Goal: Task Accomplishment & Management: Complete application form

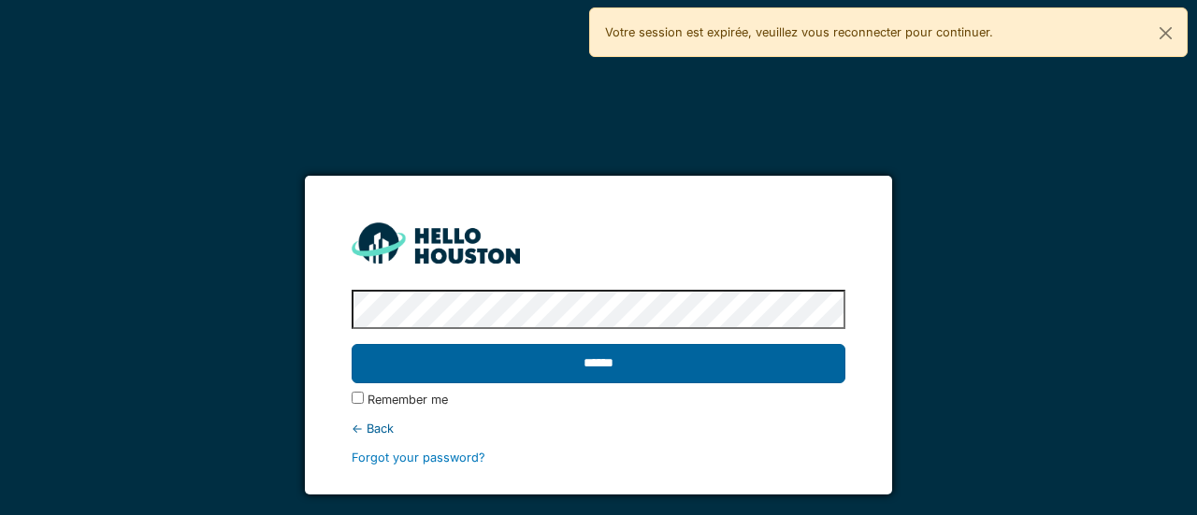
click at [585, 378] on input "******" at bounding box center [598, 363] width 493 height 39
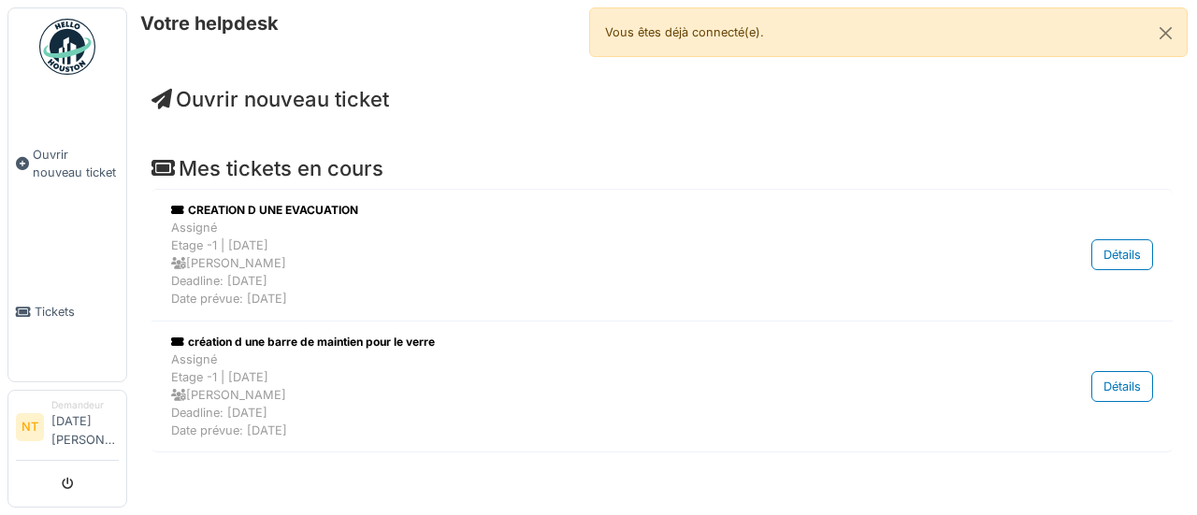
click at [210, 102] on span "Ouvrir nouveau ticket" at bounding box center [271, 99] width 238 height 24
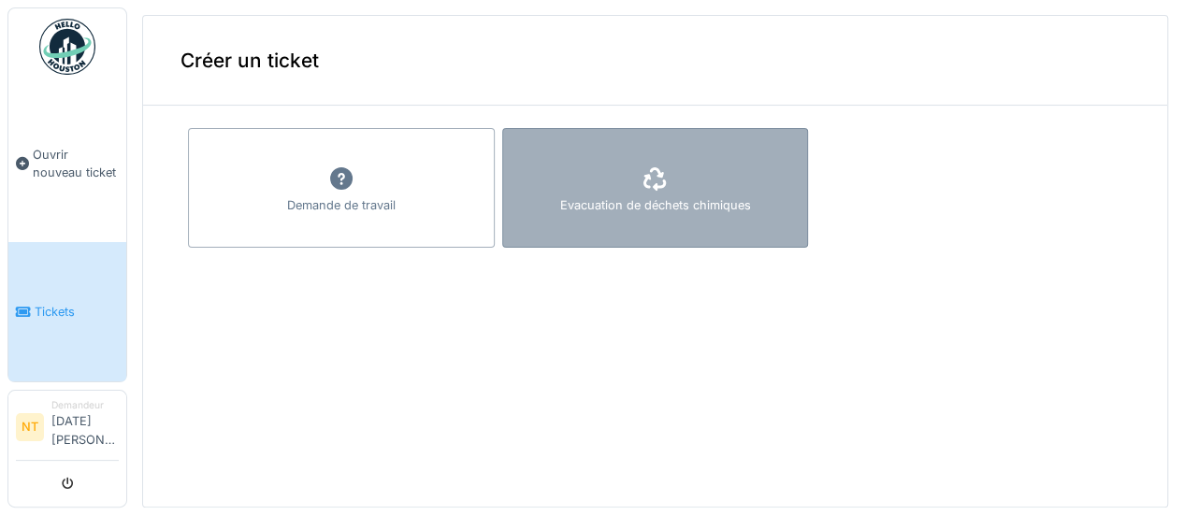
click at [606, 166] on div "Evacuation de déchets chimiques" at bounding box center [655, 188] width 307 height 120
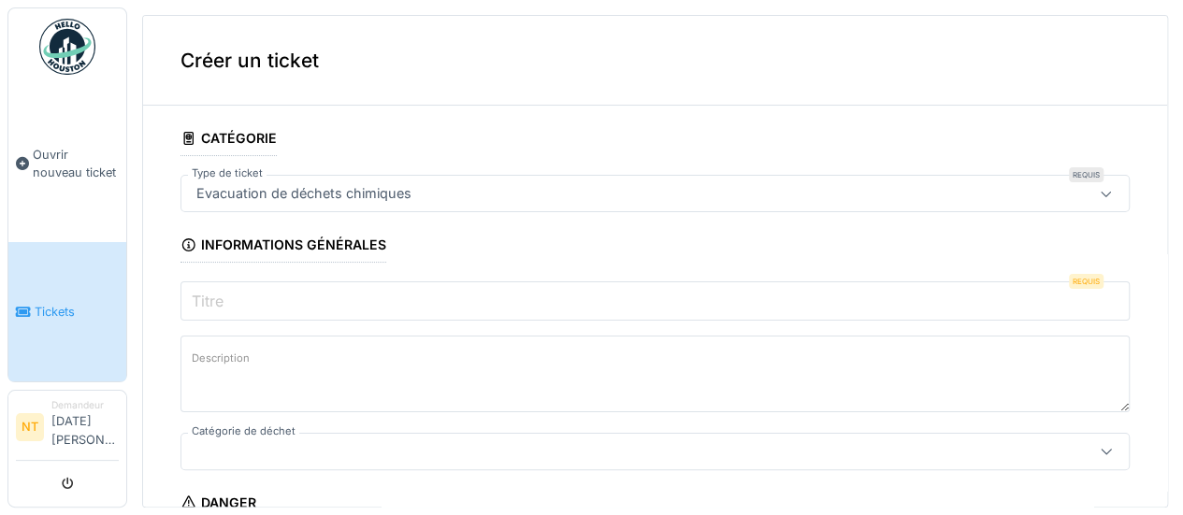
click at [392, 199] on div "Evacuation de déchets chimiques" at bounding box center [304, 193] width 230 height 21
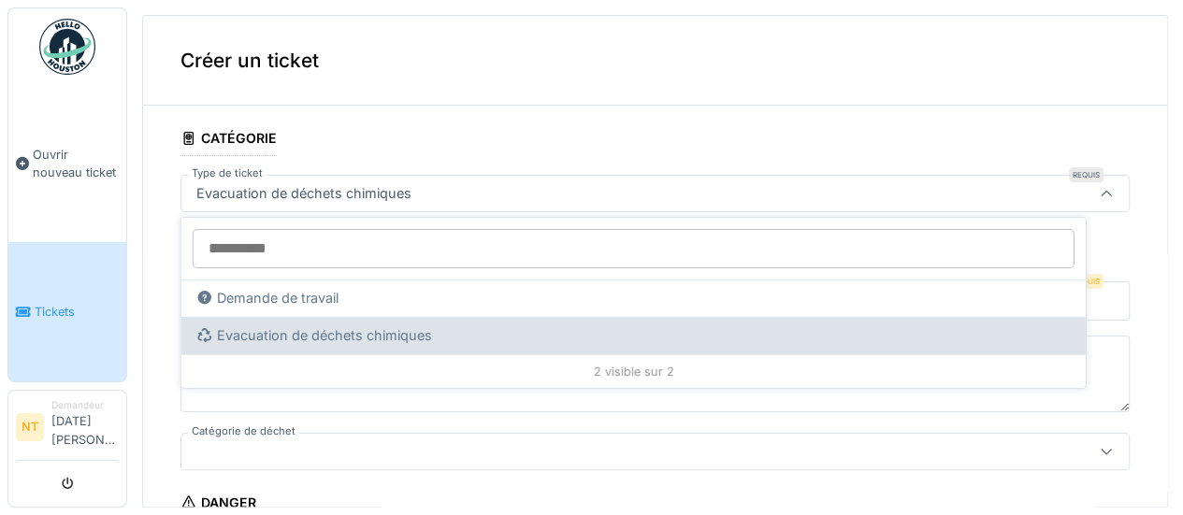
click at [328, 330] on div "Evacuation de déchets chimiques" at bounding box center [633, 336] width 875 height 21
click at [348, 335] on div "Evacuation de déchets chimiques" at bounding box center [633, 336] width 875 height 21
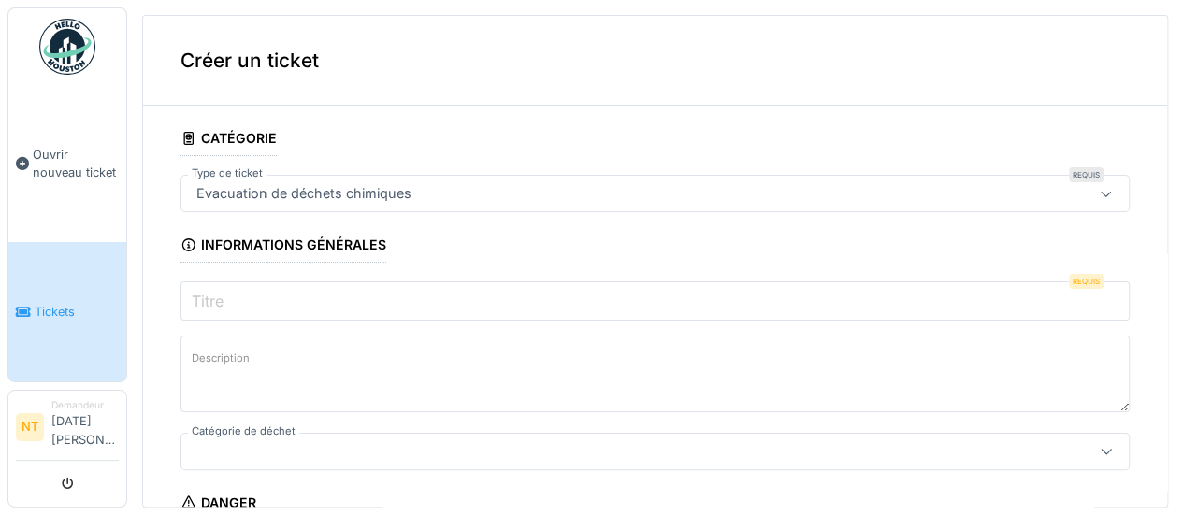
click at [332, 307] on input "Titre" at bounding box center [655, 301] width 949 height 39
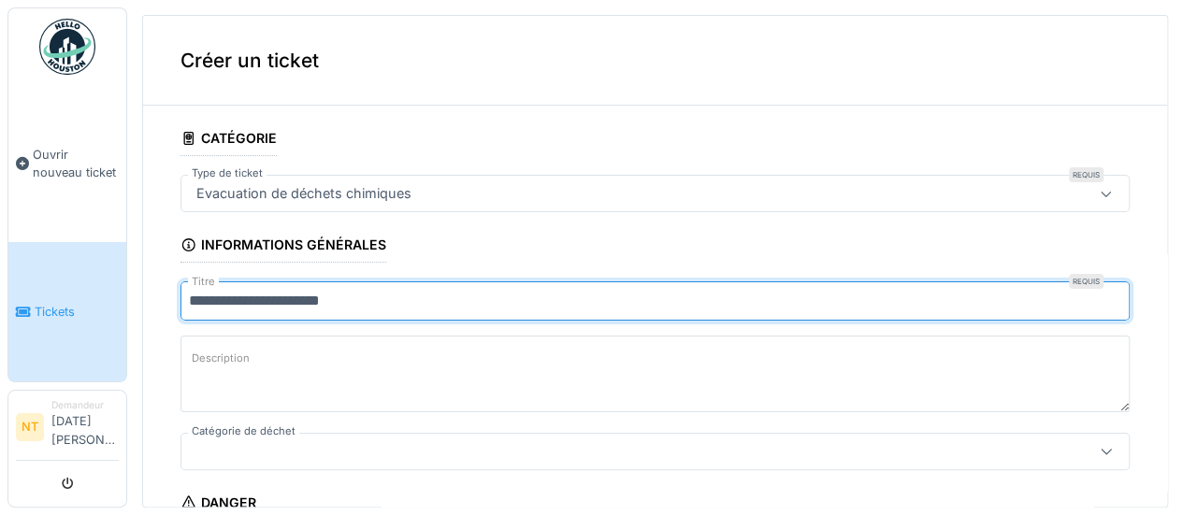
type input "**********"
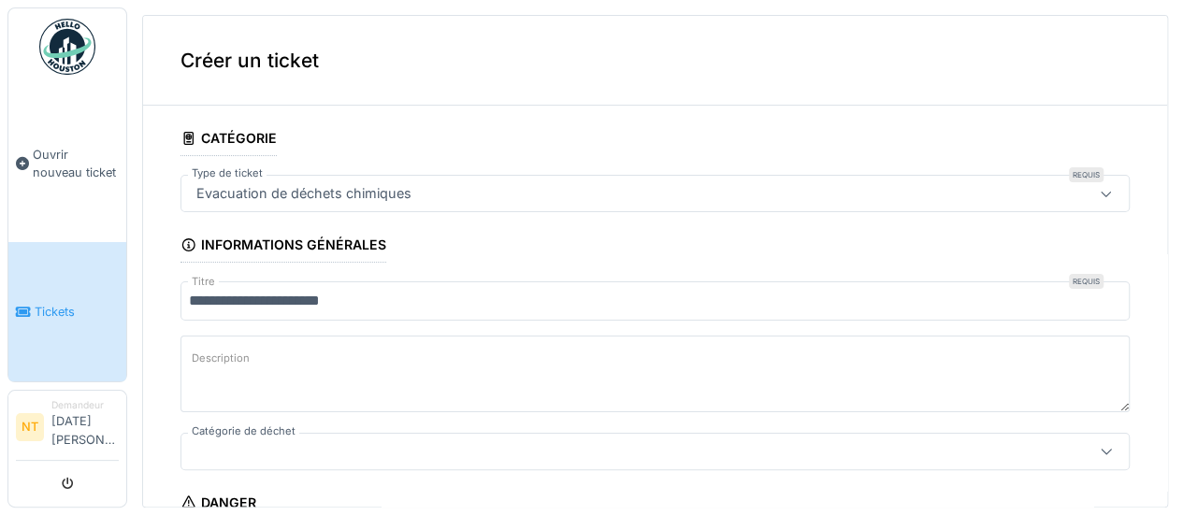
scroll to position [94, 0]
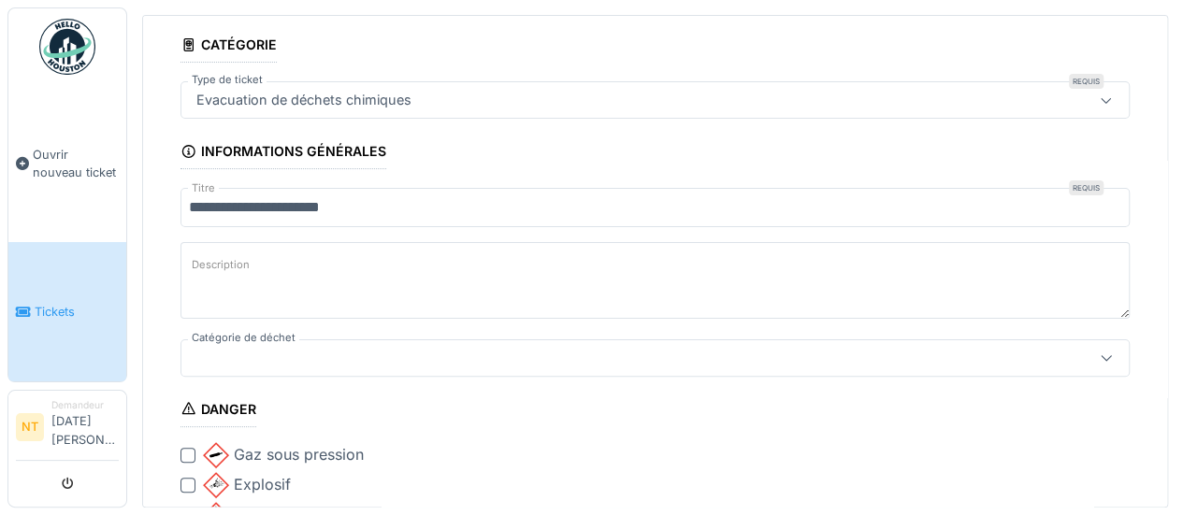
click at [308, 268] on textarea "Description" at bounding box center [655, 280] width 949 height 77
type textarea "**********"
click at [1084, 347] on div at bounding box center [1106, 358] width 45 height 36
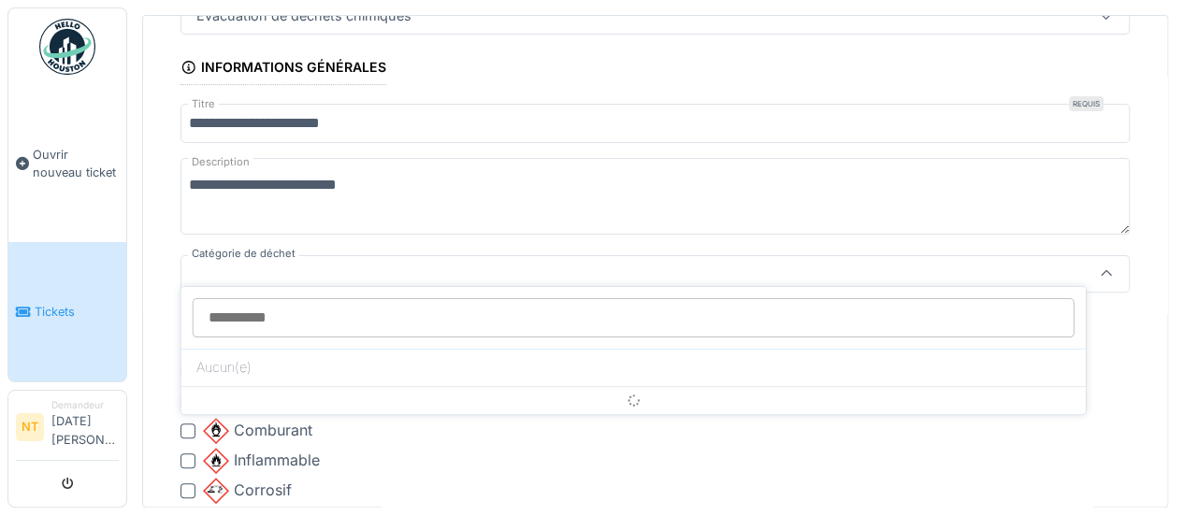
scroll to position [187, 0]
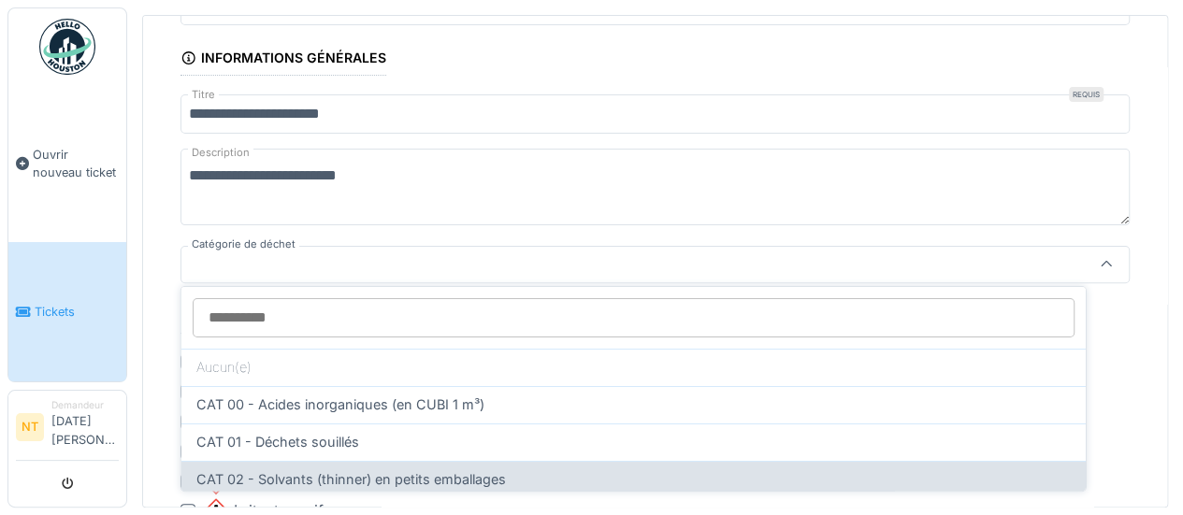
click at [411, 470] on span "CAT 02 - Solvants (thinner) en petits emballages" at bounding box center [351, 480] width 310 height 21
type input "*"
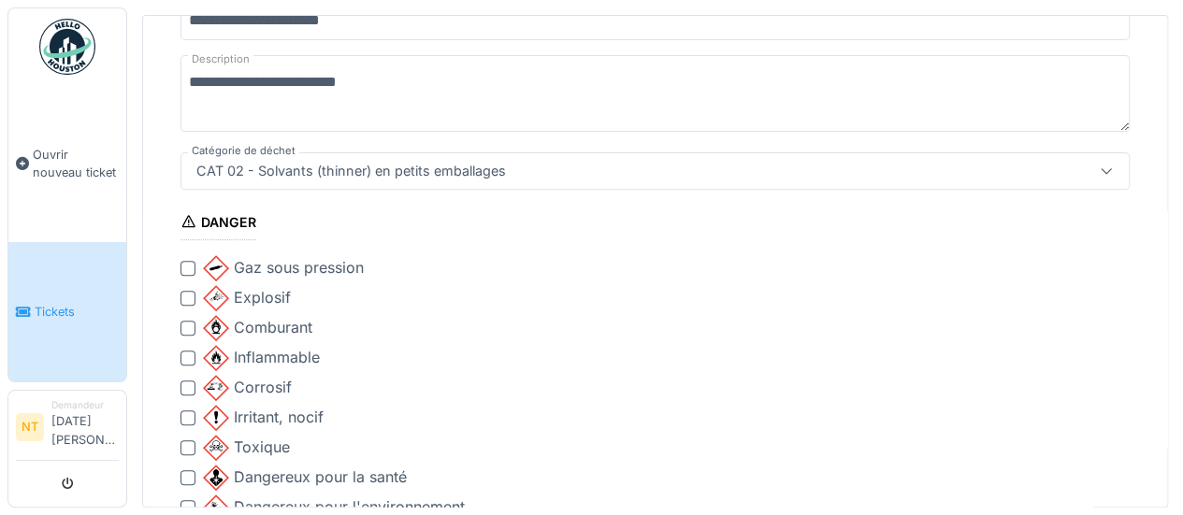
scroll to position [374, 0]
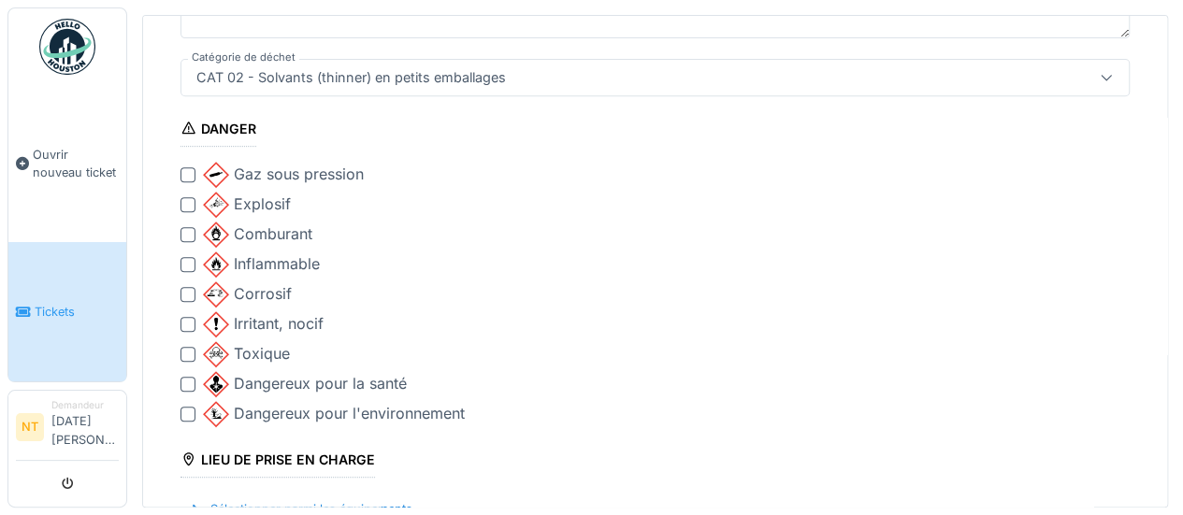
click at [187, 257] on div at bounding box center [188, 264] width 15 height 15
click at [184, 287] on div at bounding box center [188, 294] width 15 height 15
click at [191, 317] on div at bounding box center [188, 324] width 15 height 15
click at [192, 377] on div at bounding box center [188, 384] width 15 height 15
click at [185, 401] on div "Dangereux pour l'environnement" at bounding box center [655, 414] width 949 height 26
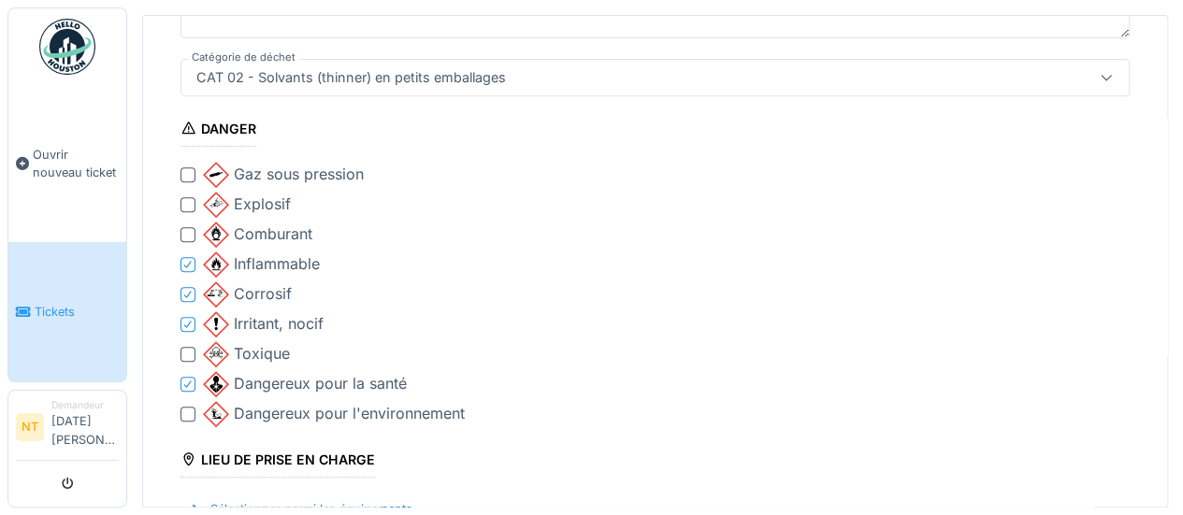
click at [189, 407] on div at bounding box center [188, 414] width 15 height 15
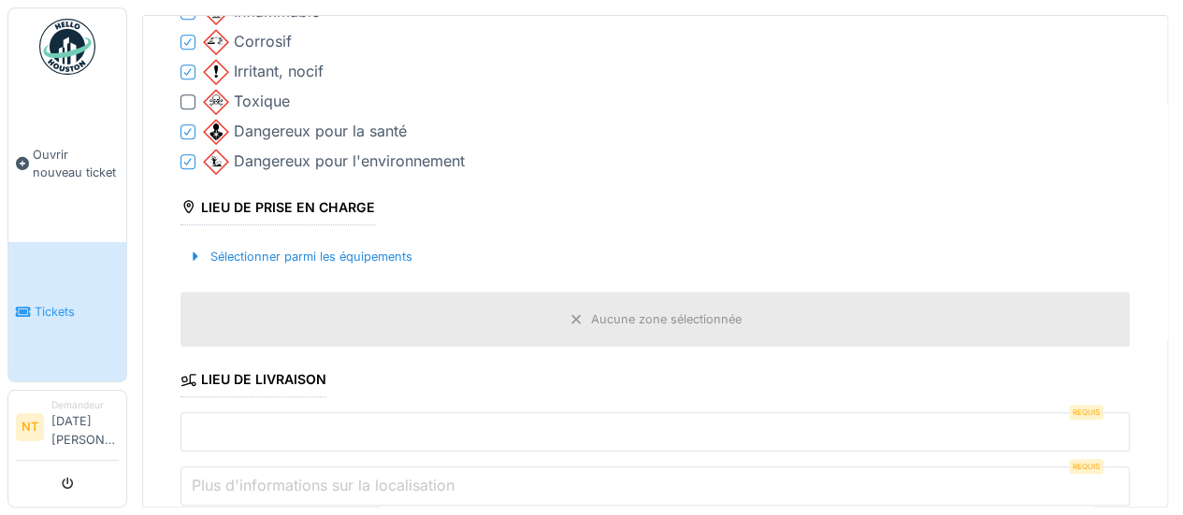
scroll to position [655, 0]
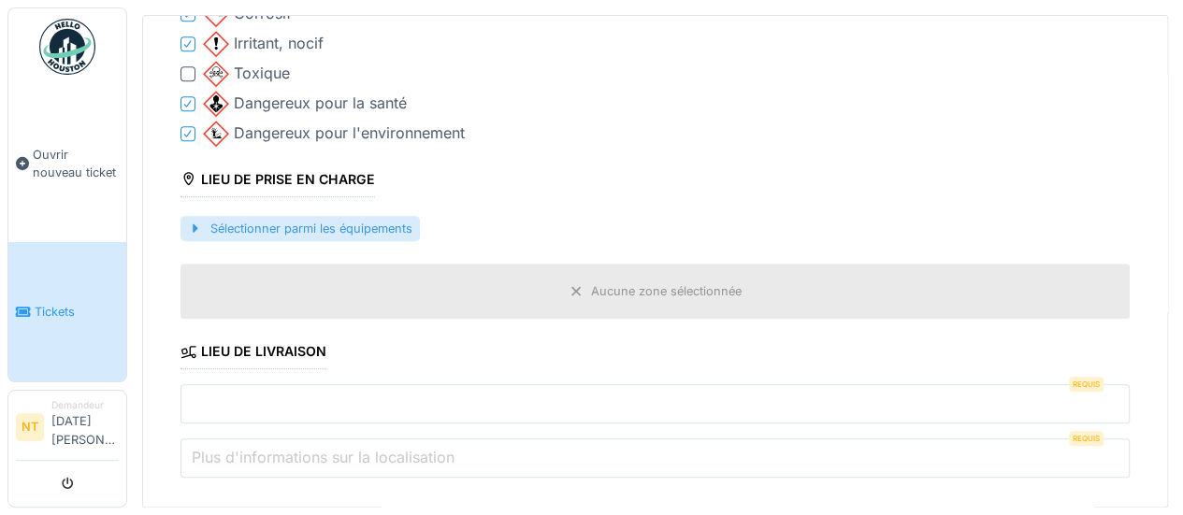
click at [230, 222] on div "Sélectionner parmi les équipements" at bounding box center [300, 228] width 239 height 25
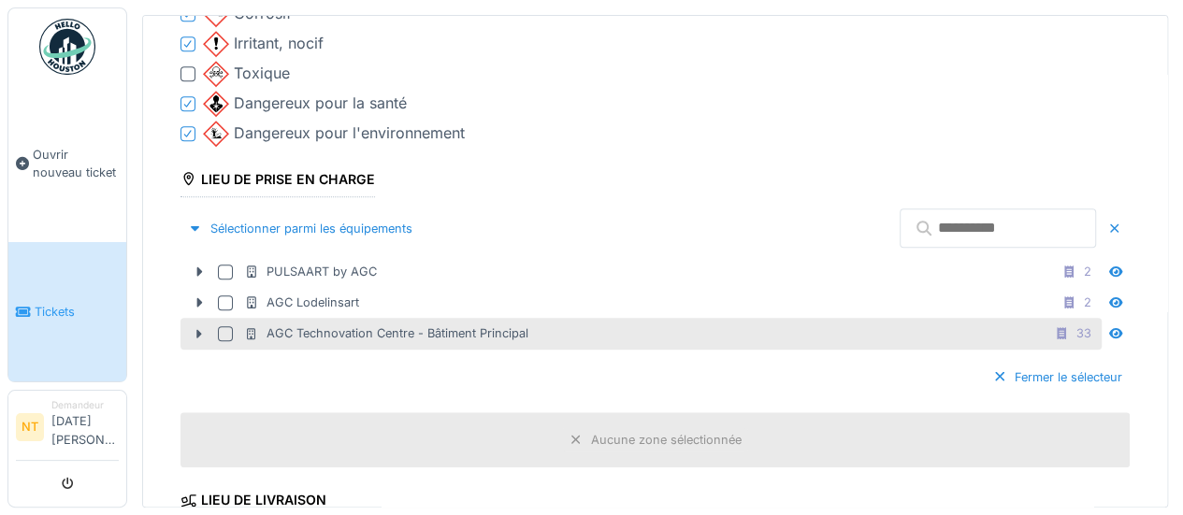
click at [223, 326] on div at bounding box center [225, 333] width 15 height 15
click at [198, 329] on icon at bounding box center [200, 333] width 6 height 9
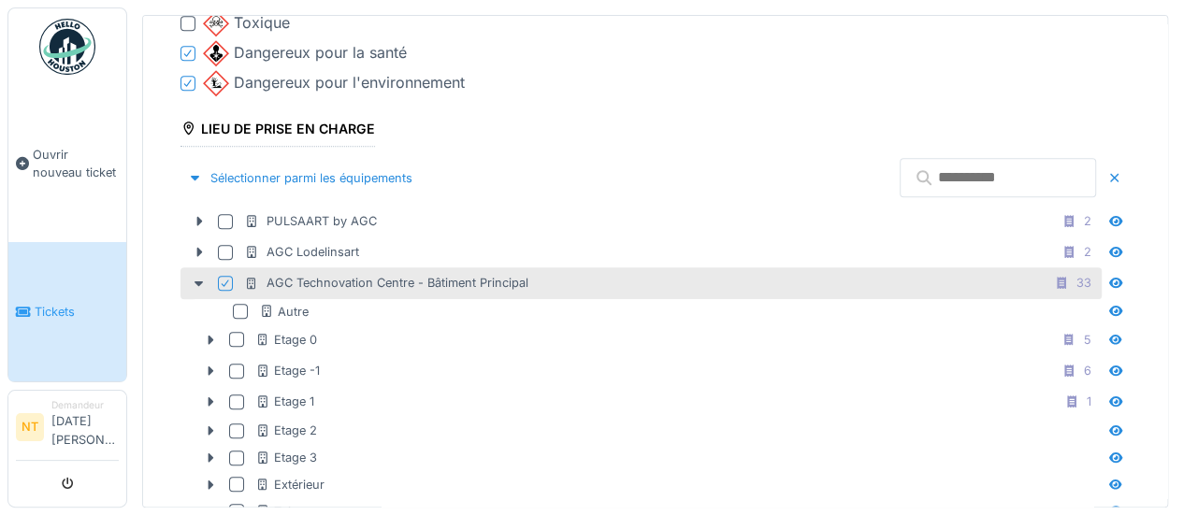
scroll to position [748, 0]
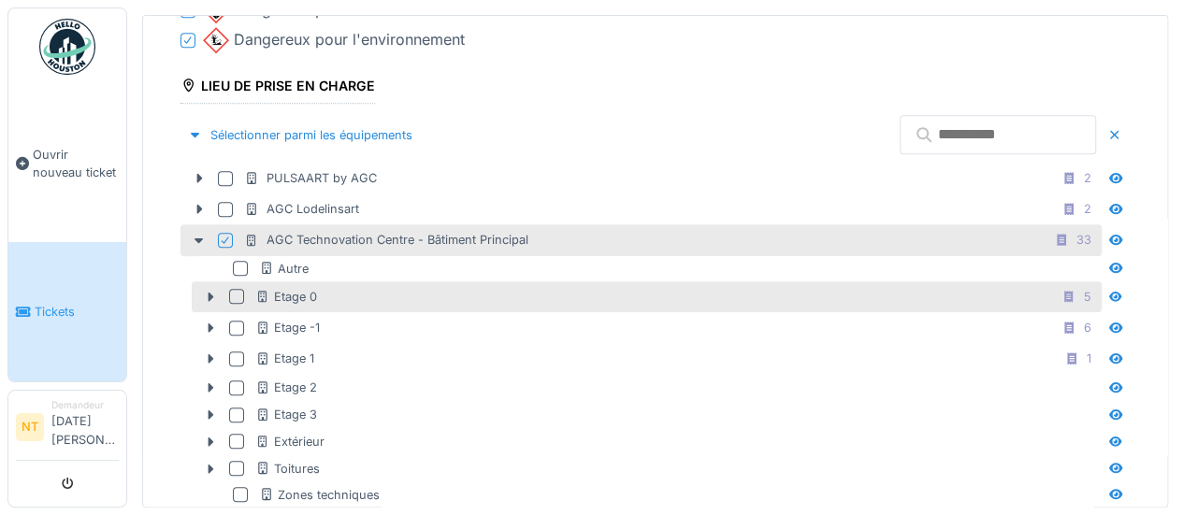
click at [230, 289] on div at bounding box center [236, 296] width 15 height 15
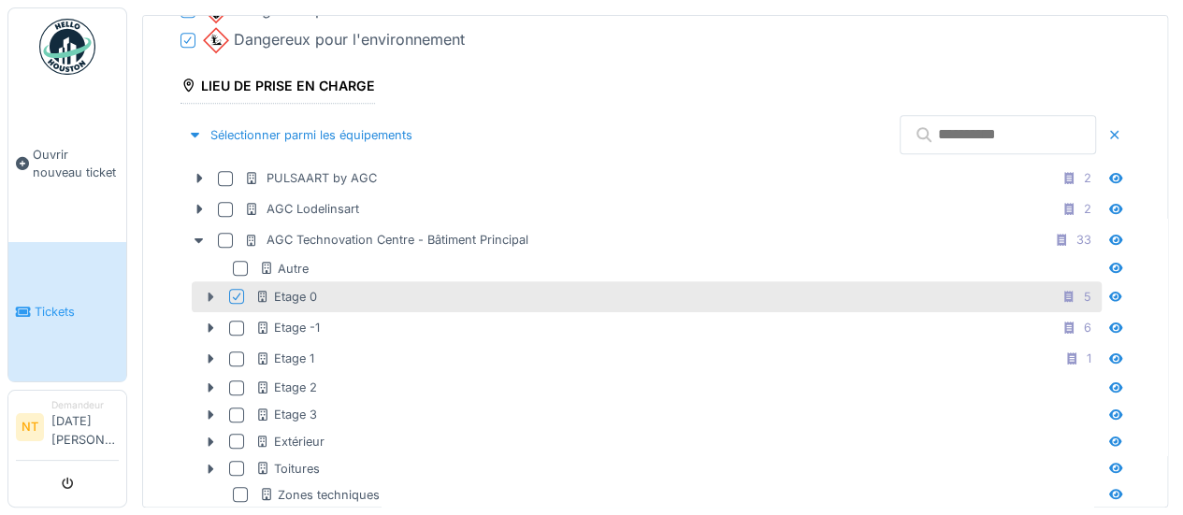
click at [211, 293] on icon at bounding box center [212, 297] width 6 height 9
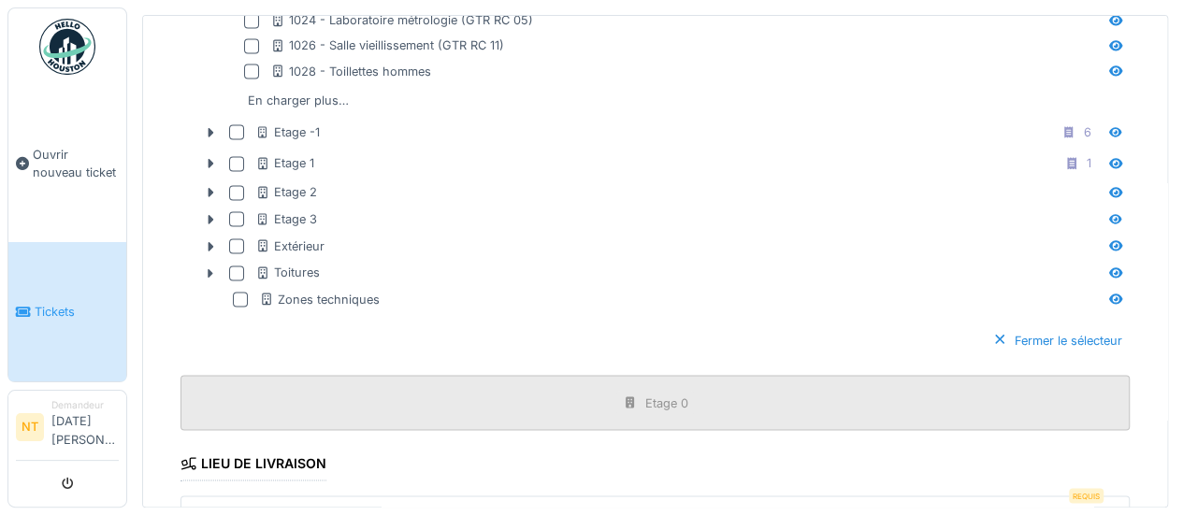
scroll to position [1684, 0]
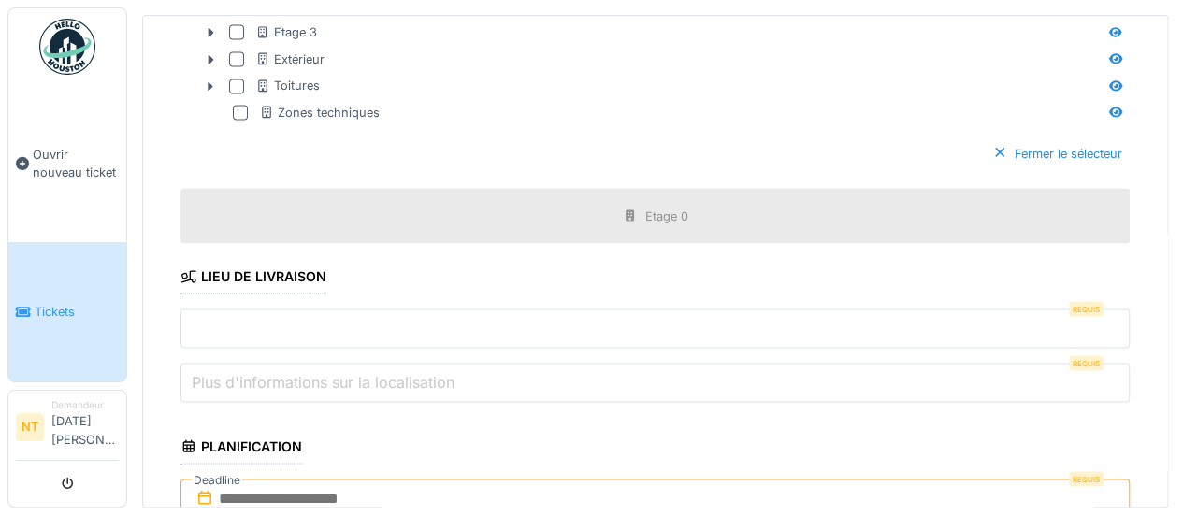
click at [328, 309] on input "text" at bounding box center [655, 328] width 949 height 39
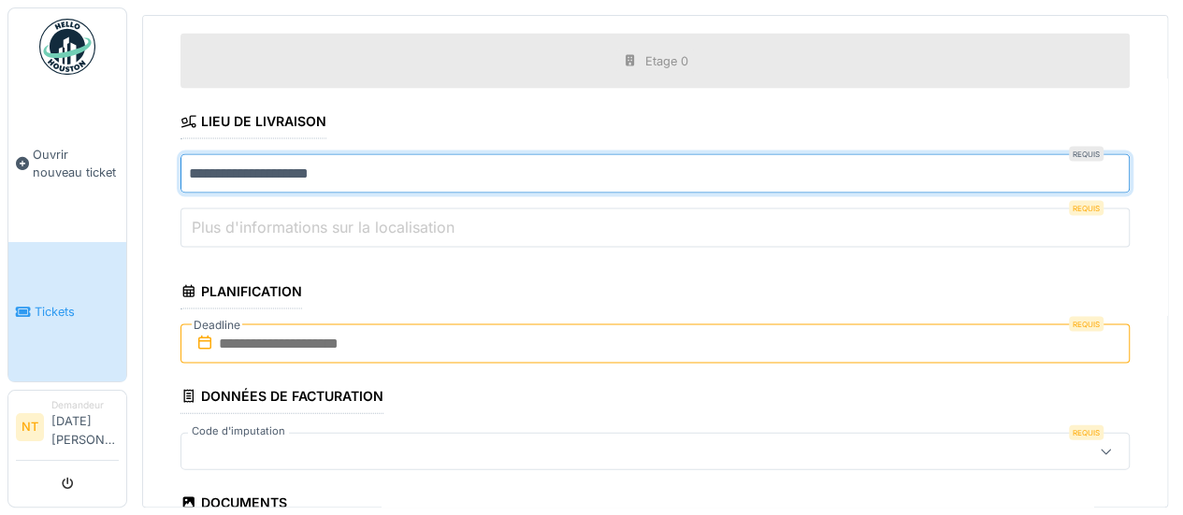
scroll to position [1871, 0]
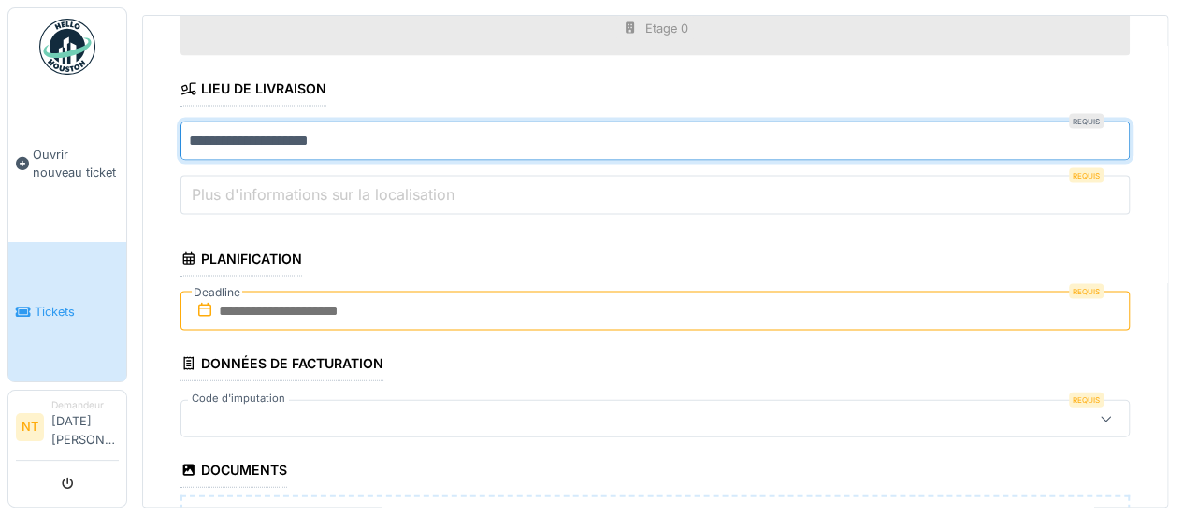
type input "**********"
click at [256, 301] on input "text" at bounding box center [655, 311] width 949 height 39
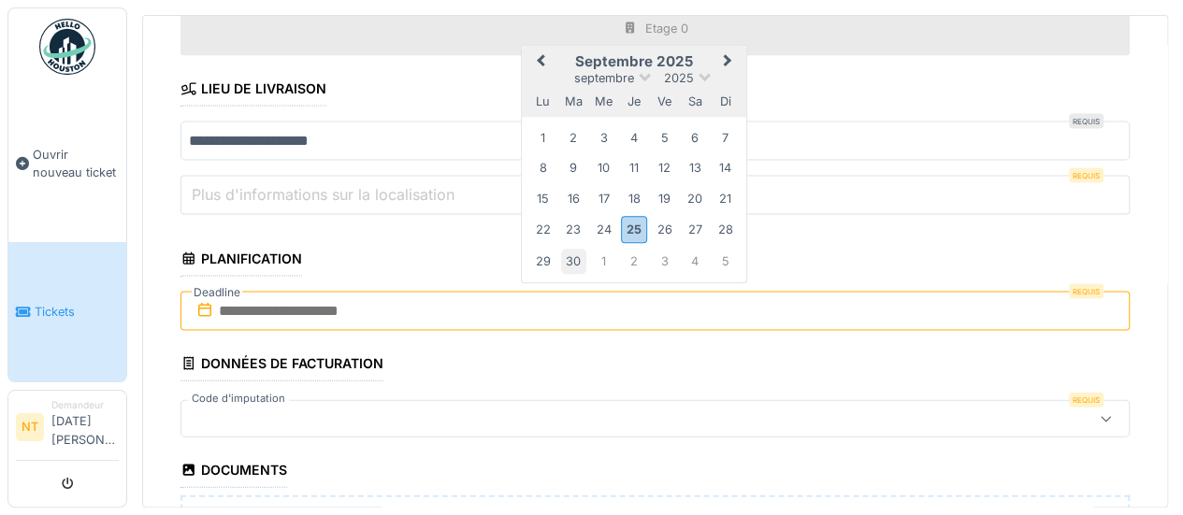
click at [574, 252] on div "30" at bounding box center [573, 261] width 25 height 25
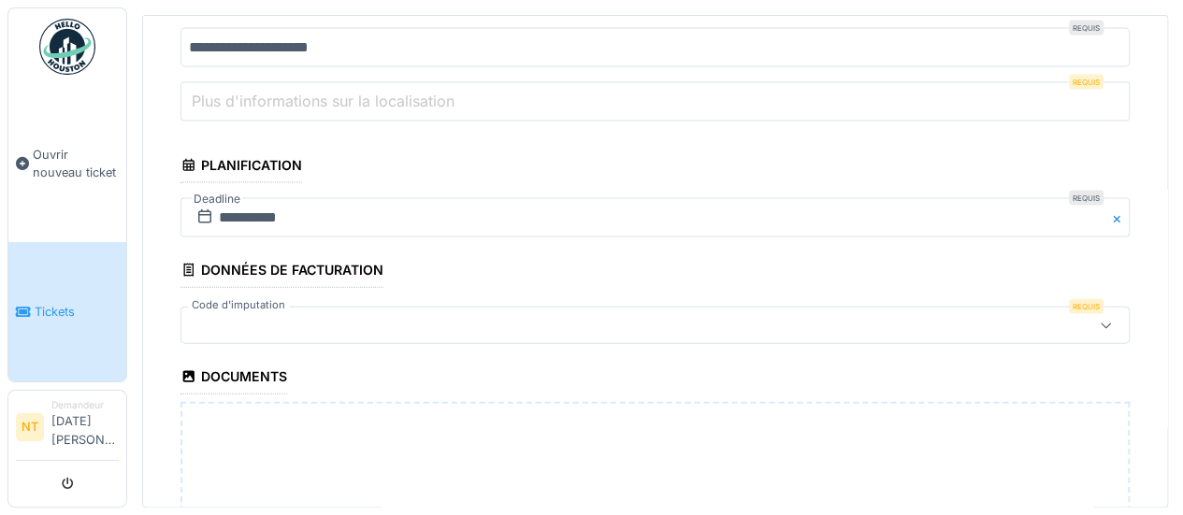
click at [393, 315] on div at bounding box center [601, 325] width 824 height 21
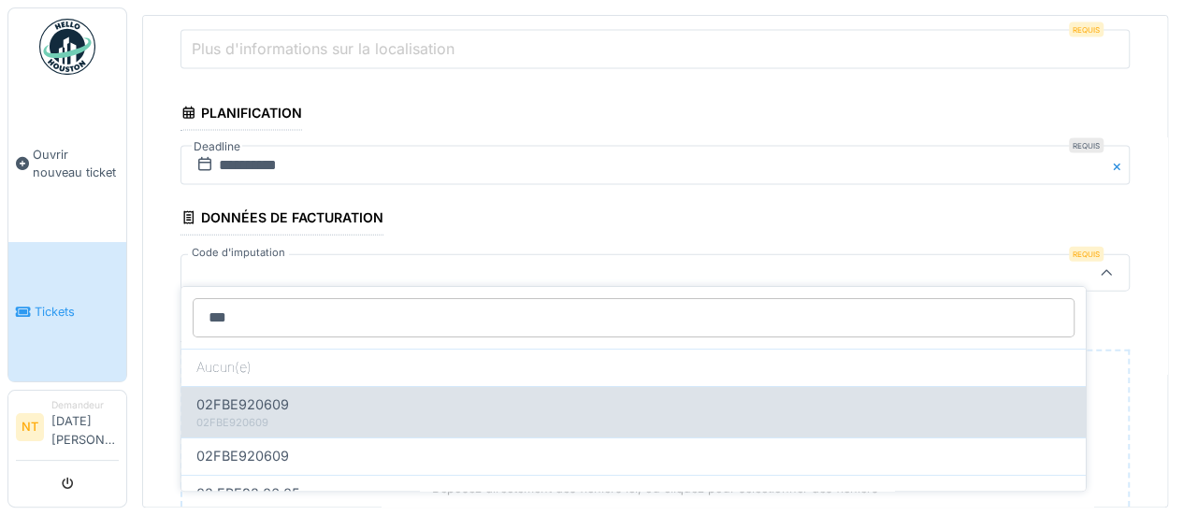
type input "***"
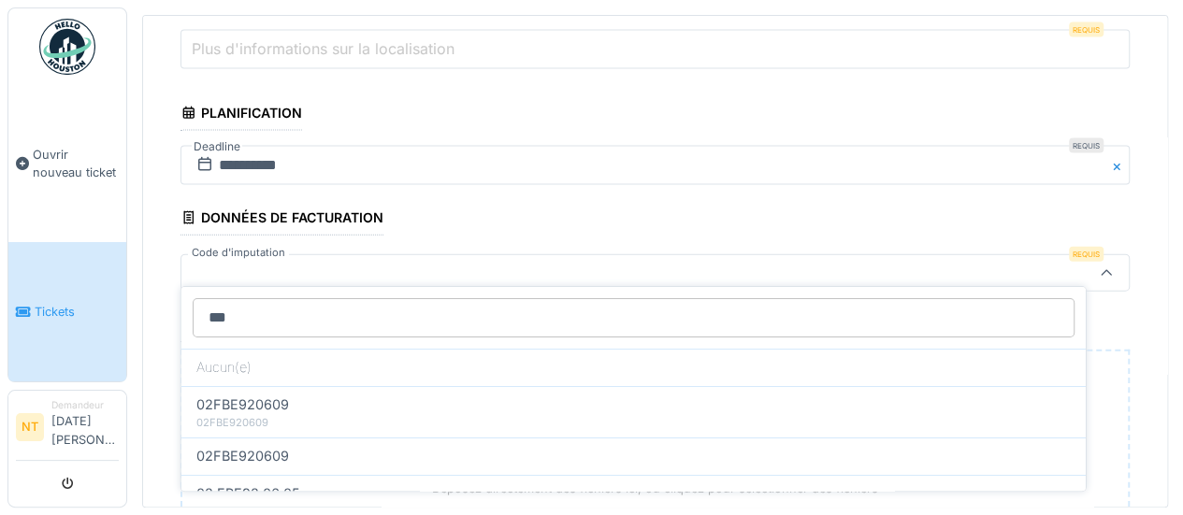
click at [305, 401] on div "02FBE920609" at bounding box center [633, 405] width 875 height 21
type input "**"
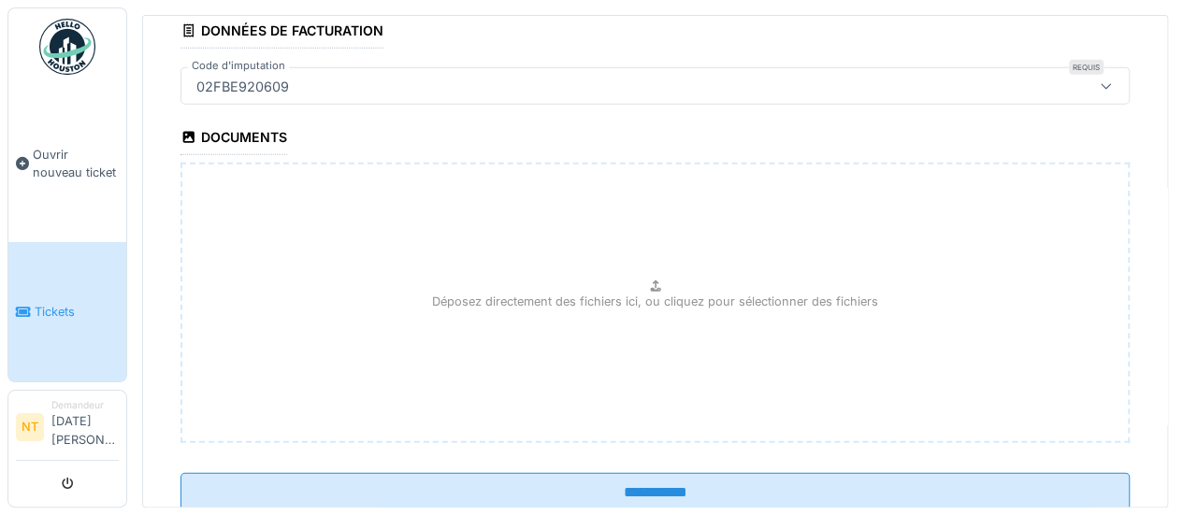
scroll to position [2249, 0]
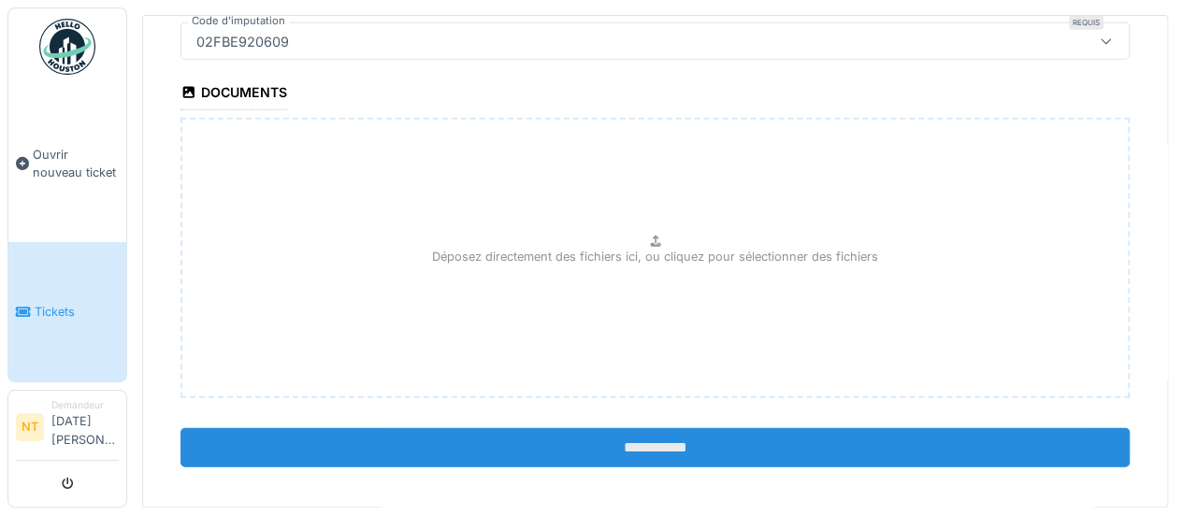
click at [687, 428] on input "**********" at bounding box center [655, 447] width 949 height 39
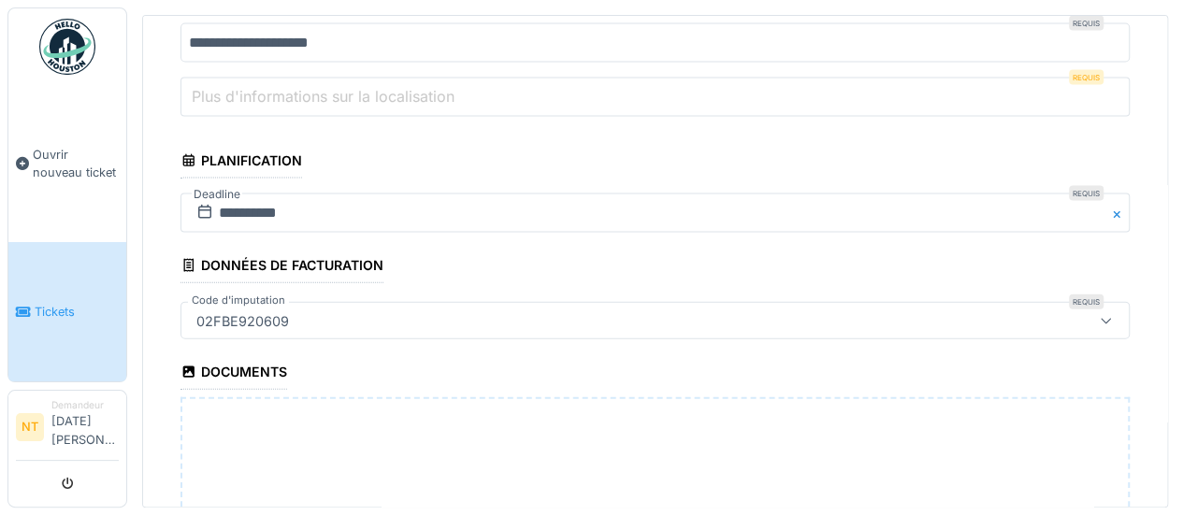
scroll to position [1927, 0]
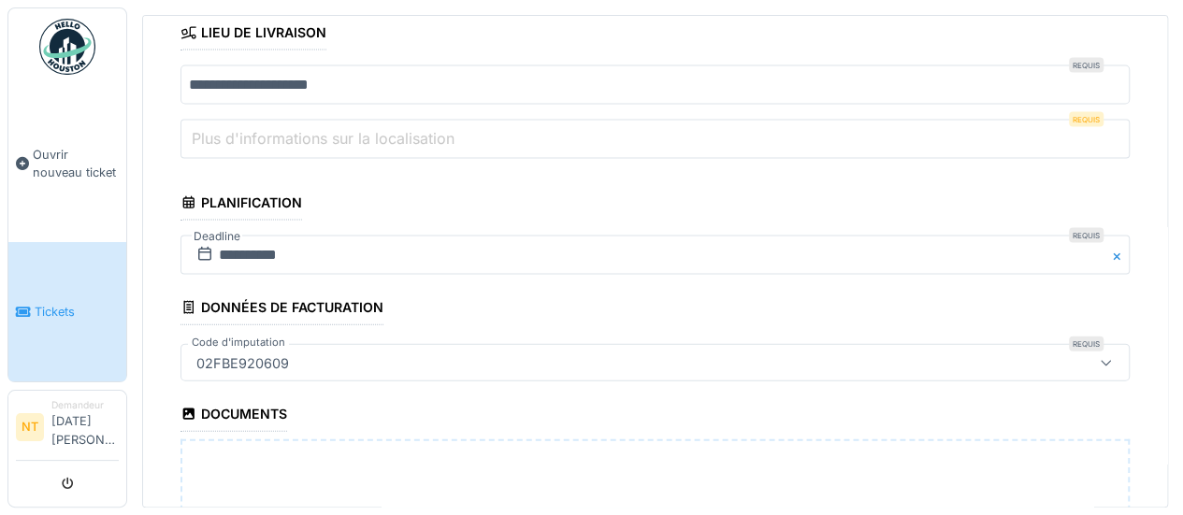
click at [382, 127] on label "Plus d'informations sur la localisation" at bounding box center [323, 138] width 270 height 22
click at [382, 123] on input "Plus d'informations sur la localisation" at bounding box center [655, 139] width 949 height 39
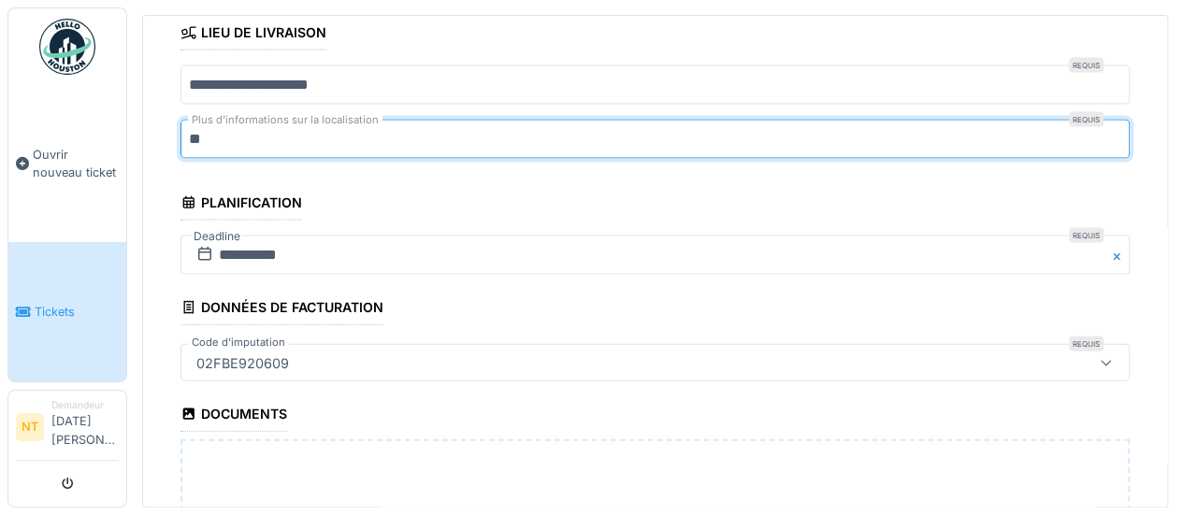
type input "*"
type input "********"
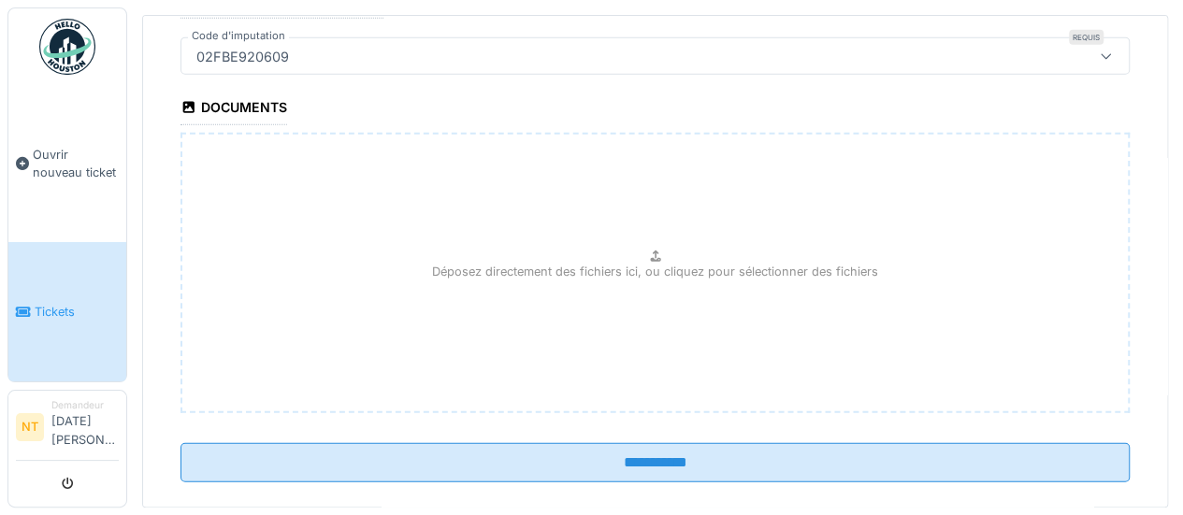
scroll to position [2249, 0]
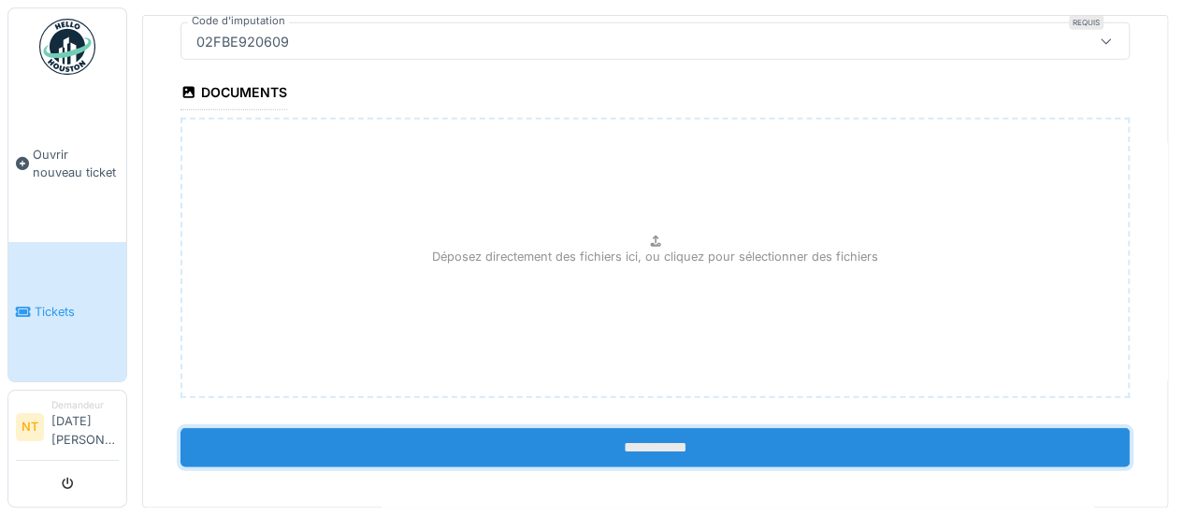
click at [625, 428] on input "**********" at bounding box center [655, 447] width 949 height 39
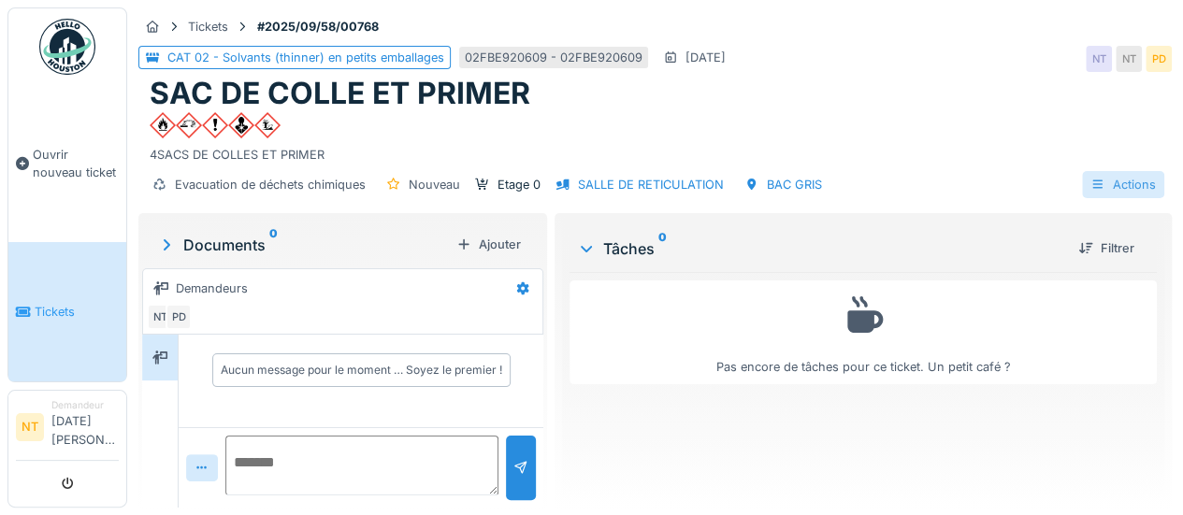
click at [1103, 182] on div "Actions" at bounding box center [1123, 184] width 82 height 27
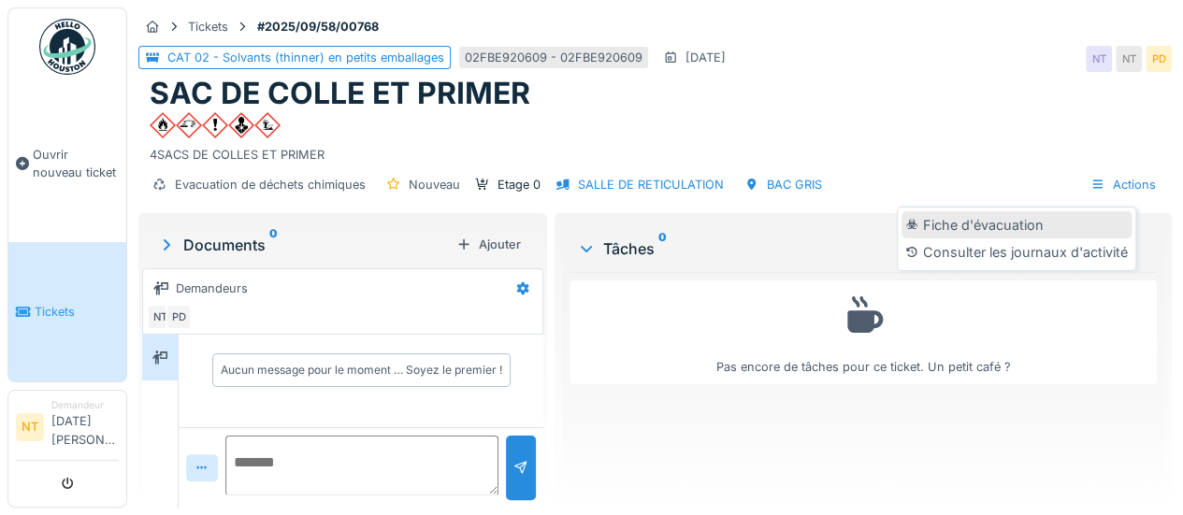
click at [963, 229] on div "Fiche d'évacuation" at bounding box center [1017, 225] width 230 height 28
